Goal: Find specific page/section: Find specific page/section

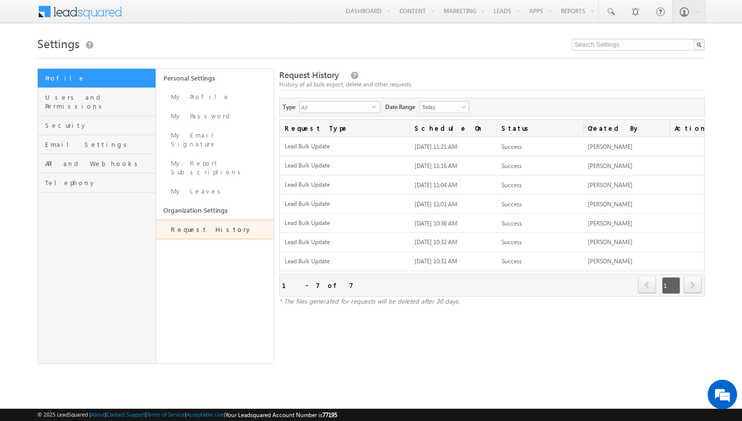
click at [239, 22] on body "Menu [PERSON_NAME] kunal .sehr awat@ indgl [PERSON_NAME]. [PERSON_NAME]." at bounding box center [371, 189] width 742 height 378
click at [189, 30] on body "Menu [PERSON_NAME] kunal .sehr awat@ indgl [PERSON_NAME]. [PERSON_NAME]." at bounding box center [371, 189] width 742 height 378
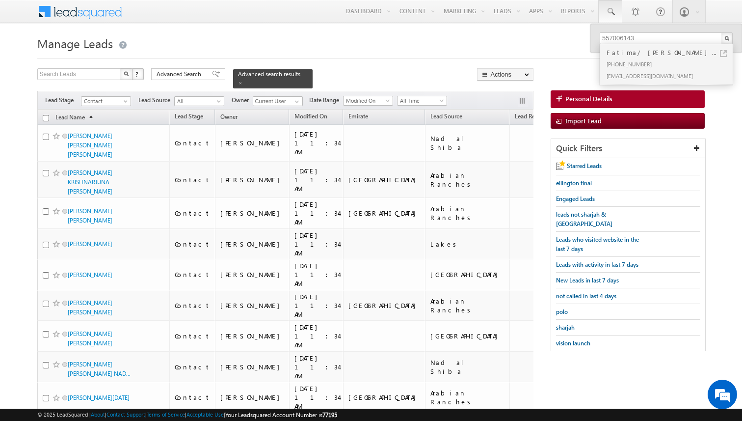
click at [188, 75] on span "Advanced Search" at bounding box center [181, 74] width 48 height 9
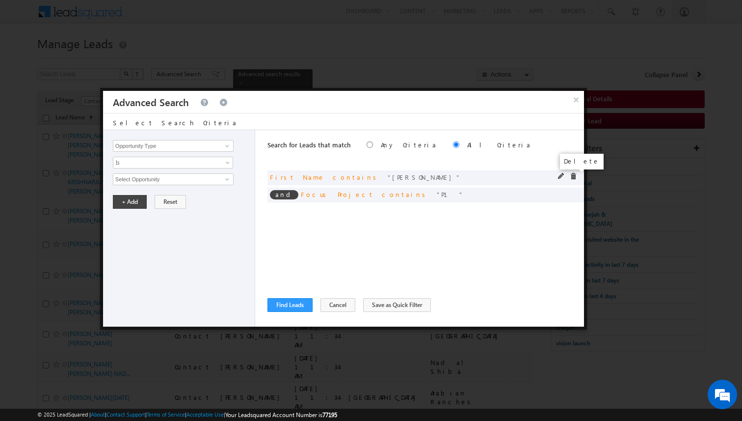
click at [575, 177] on span at bounding box center [573, 176] width 7 height 7
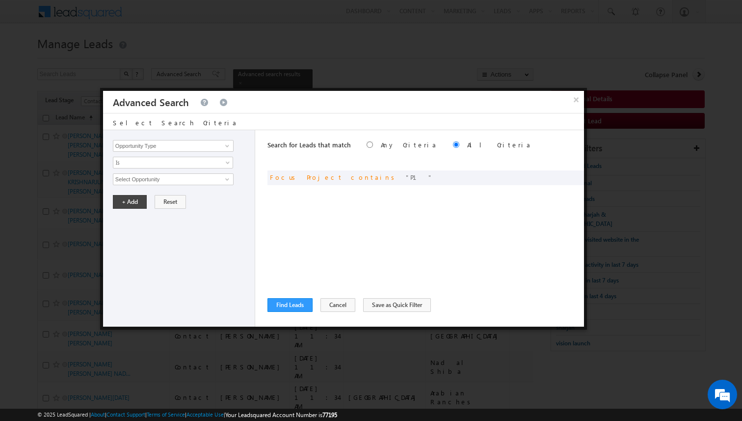
click at [317, 229] on div "Search for Leads that match Any Criteria All Criteria Note that the current tri…" at bounding box center [425, 228] width 317 height 196
